Goal: Task Accomplishment & Management: Use online tool/utility

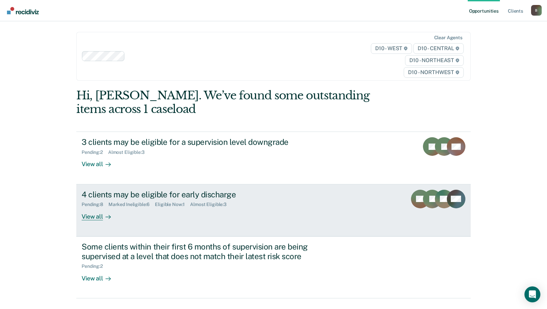
click at [95, 215] on div "View all" at bounding box center [100, 213] width 37 height 13
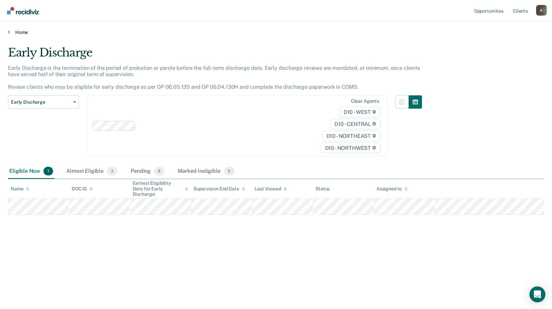
click at [22, 32] on link "Home" at bounding box center [276, 32] width 536 height 6
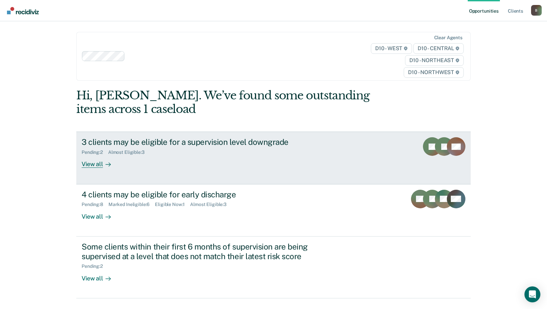
click at [94, 164] on div "View all" at bounding box center [100, 161] width 37 height 13
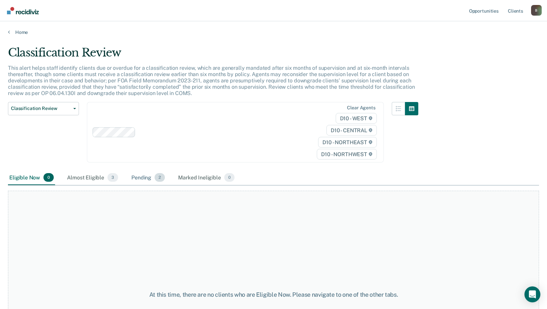
click at [144, 178] on div "Pending 2" at bounding box center [148, 177] width 36 height 15
